Goal: Task Accomplishment & Management: Complete application form

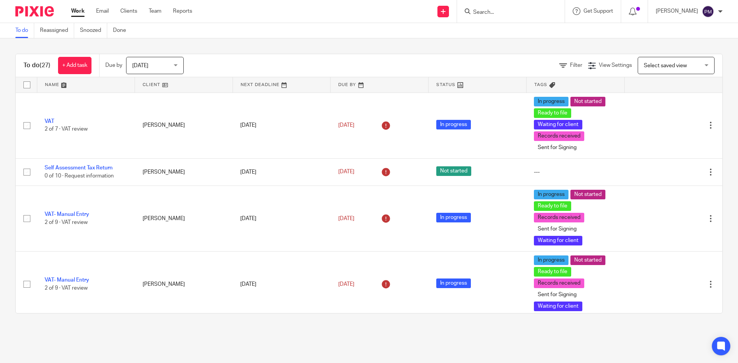
click at [515, 13] on input "Search" at bounding box center [506, 12] width 69 height 7
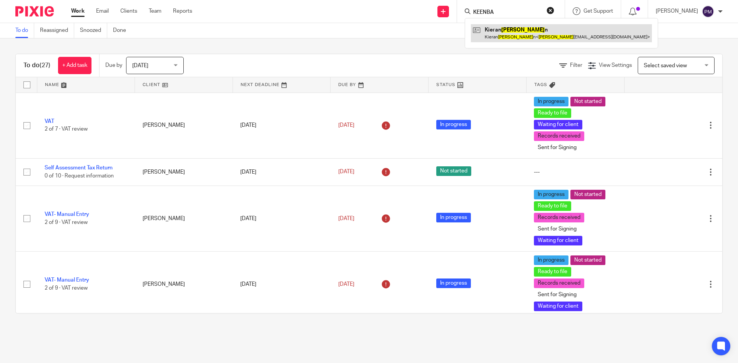
type input "KEENBA"
click at [520, 27] on link at bounding box center [561, 33] width 181 height 18
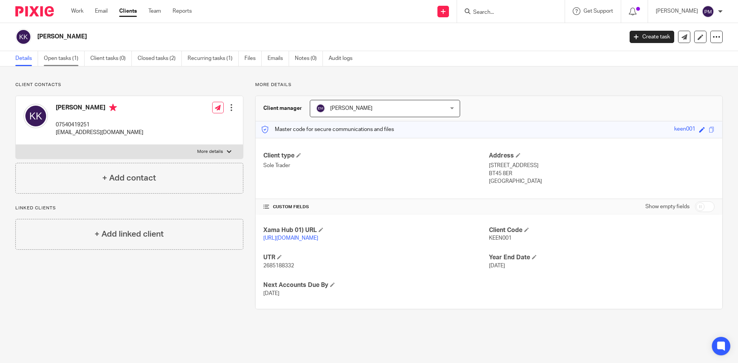
click at [75, 58] on link "Open tasks (1)" at bounding box center [64, 58] width 41 height 15
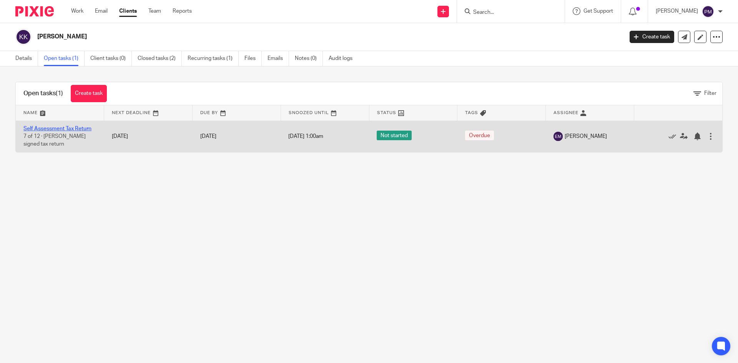
click at [65, 127] on link "Self Assessment Tax Return" at bounding box center [57, 128] width 68 height 5
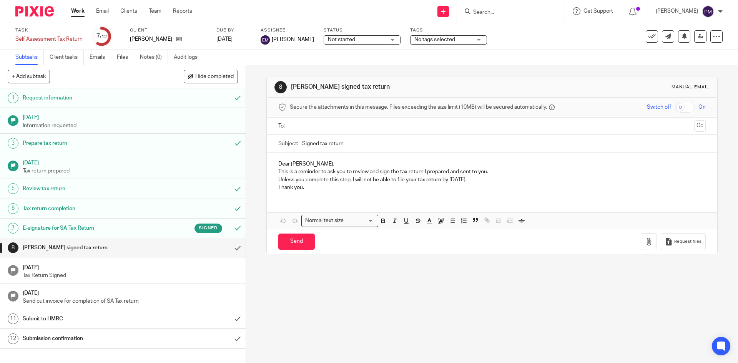
click at [94, 223] on h1 "E-signature for SA Tax Return" at bounding box center [89, 228] width 133 height 12
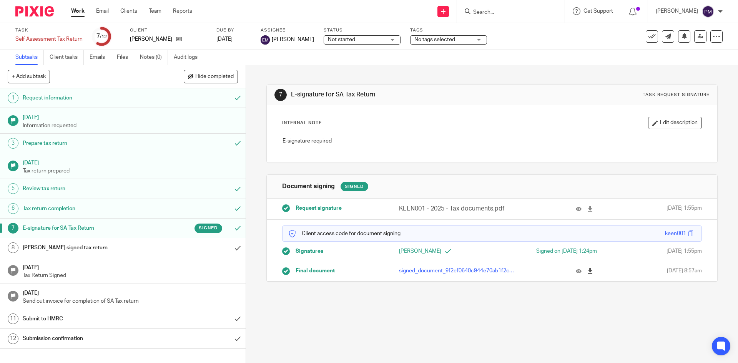
click at [587, 270] on icon at bounding box center [590, 271] width 6 height 6
click at [229, 244] on input "submit" at bounding box center [123, 247] width 246 height 19
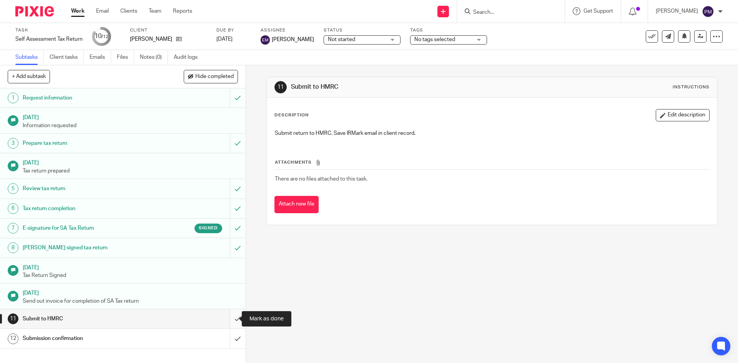
click at [231, 316] on input "submit" at bounding box center [123, 318] width 246 height 19
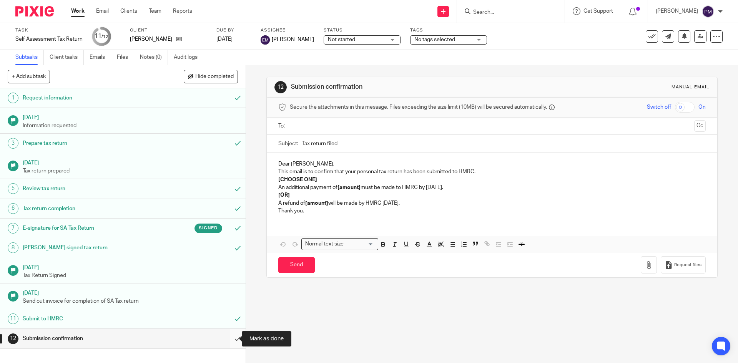
click at [234, 340] on input "submit" at bounding box center [123, 338] width 246 height 19
